Goal: Task Accomplishment & Management: Manage account settings

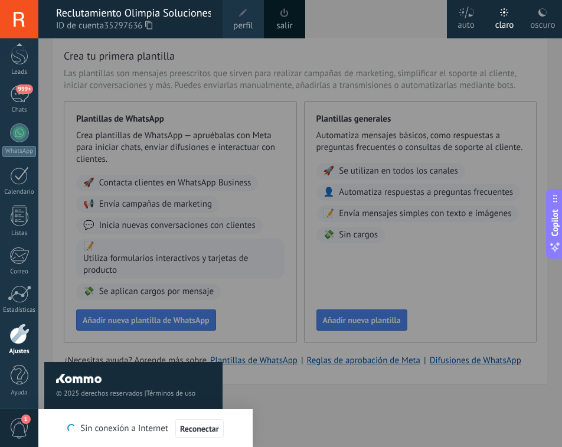
drag, startPoint x: 107, startPoint y: 27, endPoint x: 145, endPoint y: 27, distance: 37.8
click at [145, 27] on span "35297636" at bounding box center [128, 25] width 48 height 13
click at [171, 100] on div "© 2025 derechos reservados | Términos de uso Soporte técnico" at bounding box center [133, 242] width 178 height 409
click at [28, 92] on span "999+" at bounding box center [24, 88] width 17 height 9
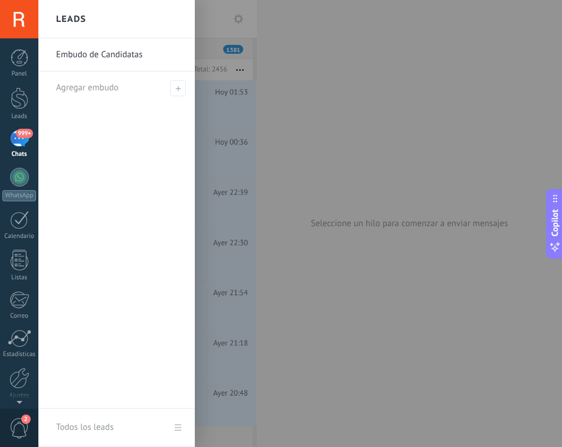
click at [330, 138] on div at bounding box center [319, 223] width 562 height 447
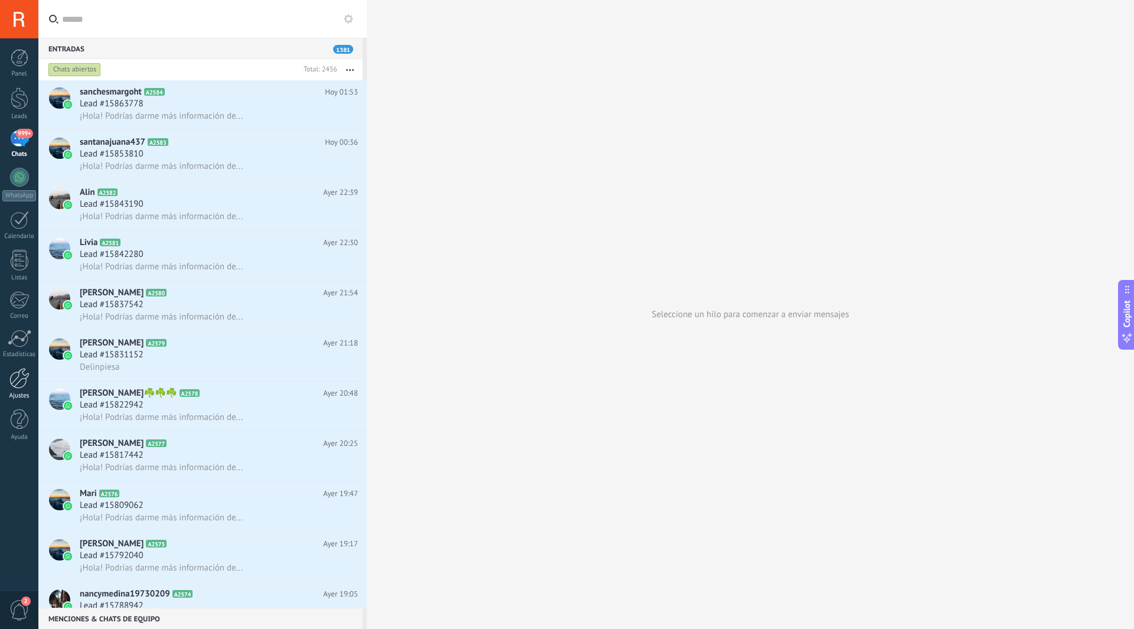
click at [18, 383] on div at bounding box center [19, 378] width 20 height 21
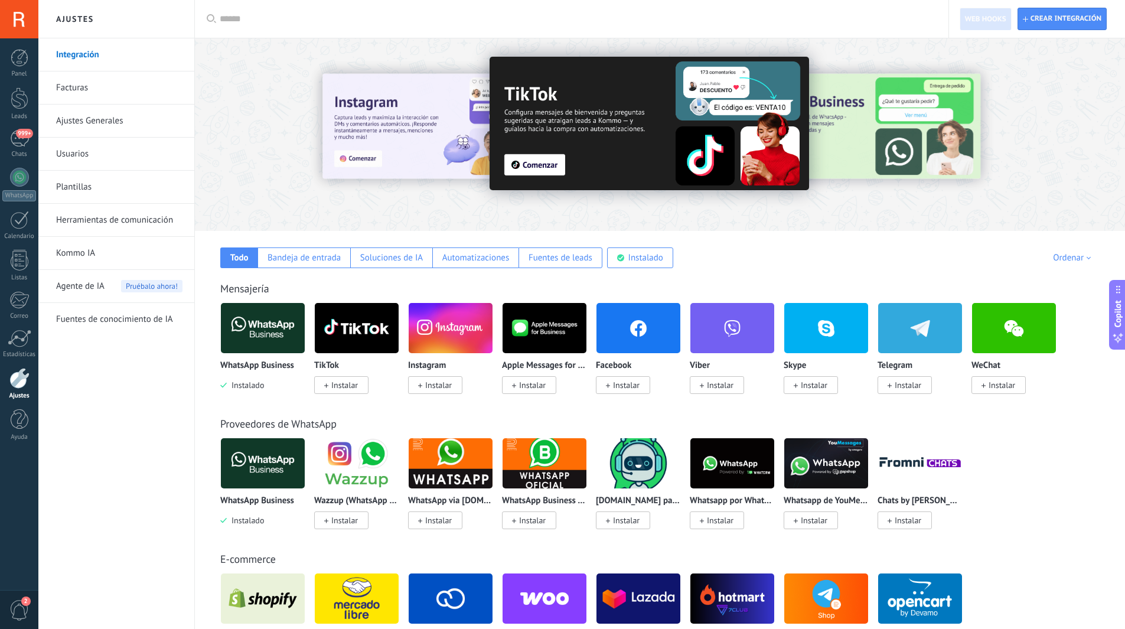
click at [77, 90] on link "Facturas" at bounding box center [119, 87] width 126 height 33
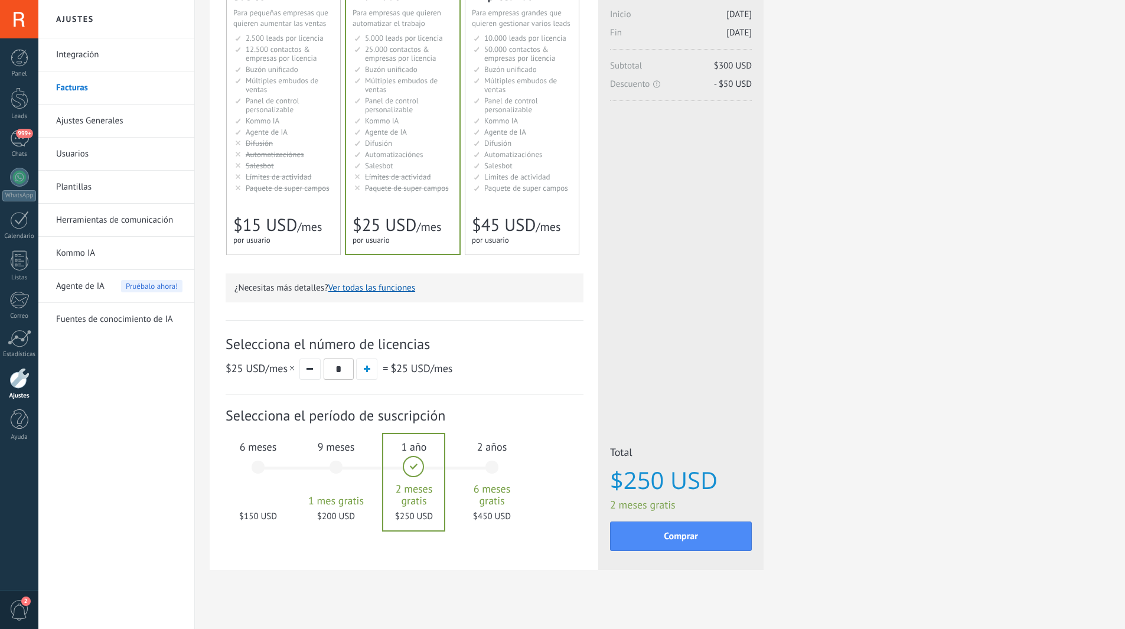
click at [836, 321] on div "Detalles del plan Tu prueba gratuita con licencias ilimitados y 10 GB de almace…" at bounding box center [660, 260] width 901 height 680
click at [1008, 298] on div "Detalles del plan Tu prueba gratuita con licencias ilimitados y 10 GB de almace…" at bounding box center [660, 260] width 901 height 680
click at [204, 452] on div "Facturar Detalles del plan Tu prueba gratuita con licencias ilimitados y 10 GB …" at bounding box center [660, 260] width 930 height 756
click at [131, 454] on div "Integración Facturas Ajustes Generales Usuarios [GEOGRAPHIC_DATA] Herramientas …" at bounding box center [116, 333] width 156 height 591
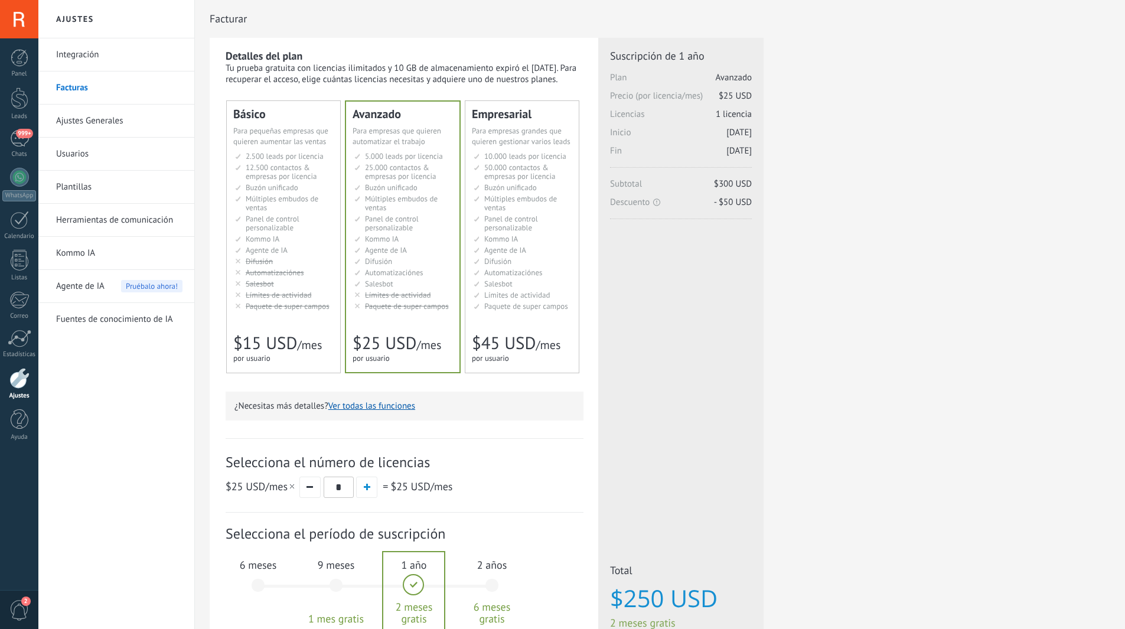
click at [132, 446] on div "Integración Facturas Ajustes Generales Usuarios [GEOGRAPHIC_DATA] Herramientas …" at bounding box center [116, 333] width 156 height 591
